Goal: Task Accomplishment & Management: Manage account settings

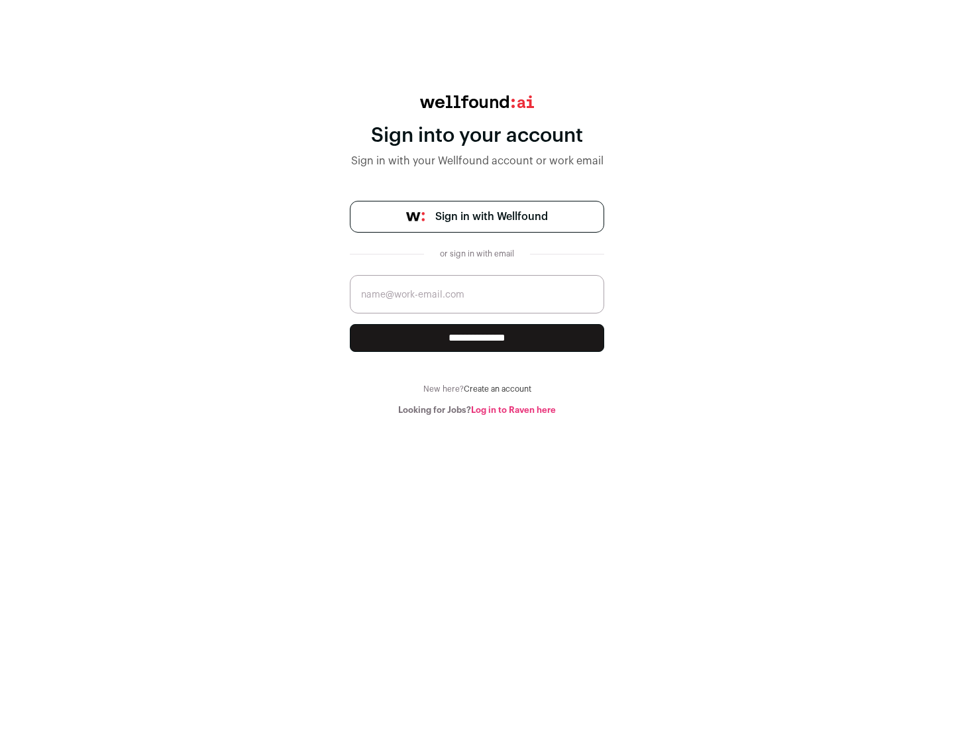
click at [491, 217] on span "Sign in with Wellfound" at bounding box center [491, 217] width 113 height 16
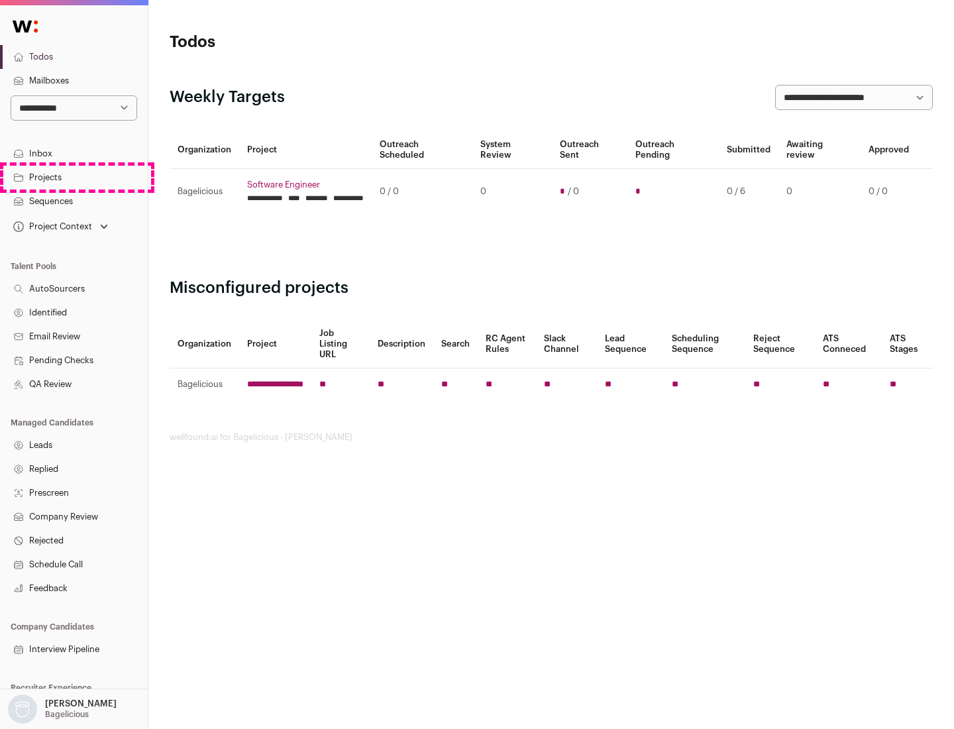
click at [74, 177] on link "Projects" at bounding box center [74, 178] width 148 height 24
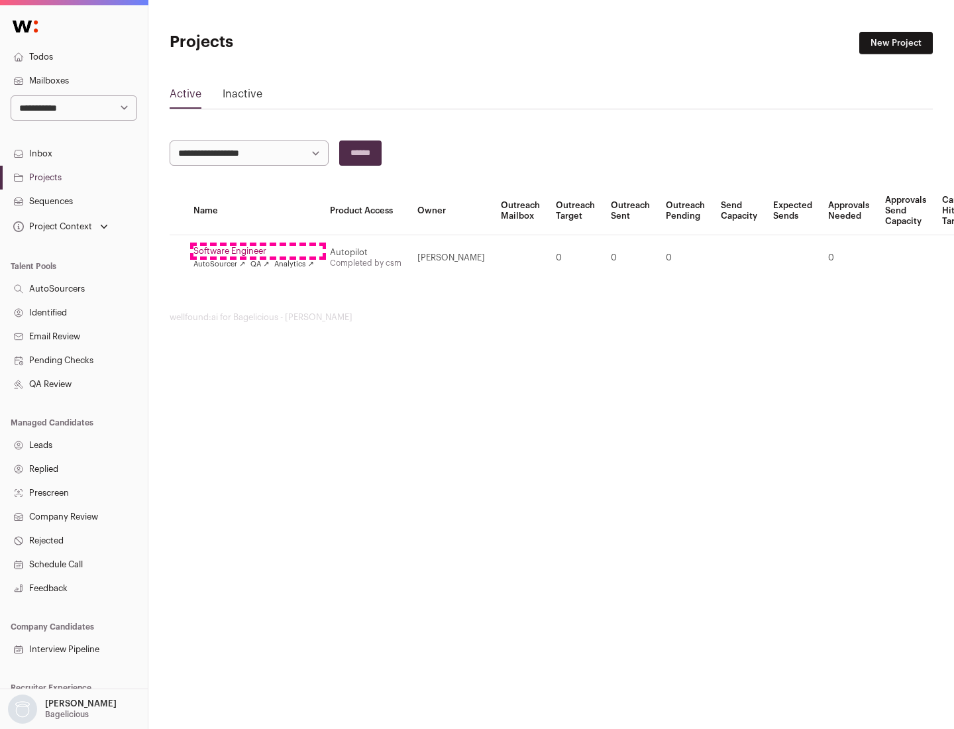
click at [258, 251] on link "Software Engineer" at bounding box center [253, 251] width 121 height 11
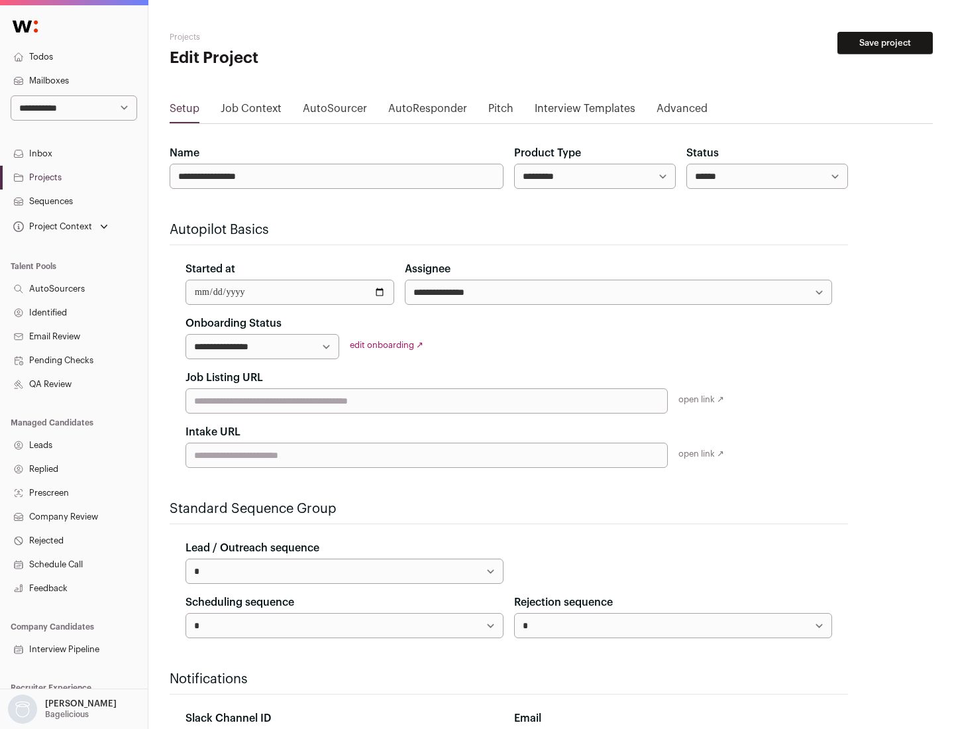
click at [885, 43] on button "Save project" at bounding box center [884, 43] width 95 height 23
